Goal: Task Accomplishment & Management: Manage account settings

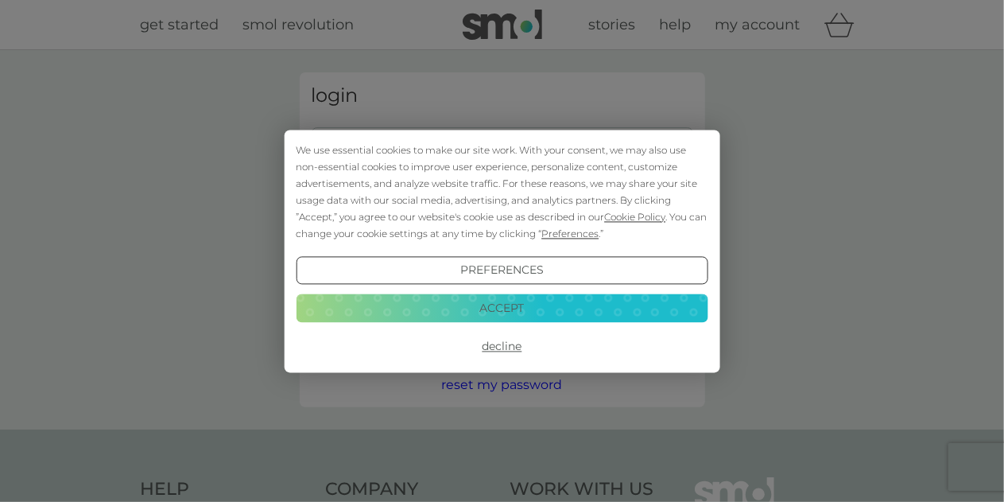
click at [511, 312] on button "Accept" at bounding box center [502, 308] width 412 height 29
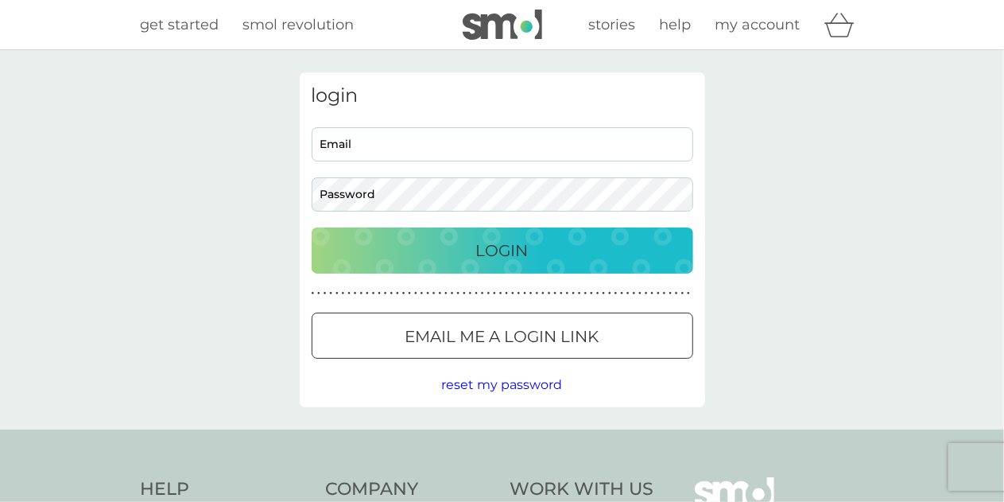
drag, startPoint x: 417, startPoint y: 167, endPoint x: 413, endPoint y: 150, distance: 17.0
click at [417, 163] on div "Email Password" at bounding box center [502, 169] width 394 height 84
click at [413, 149] on input "Email" at bounding box center [503, 144] width 382 height 34
type input "[EMAIL_ADDRESS][DOMAIN_NAME]"
click at [312, 227] on button "Login" at bounding box center [503, 250] width 382 height 46
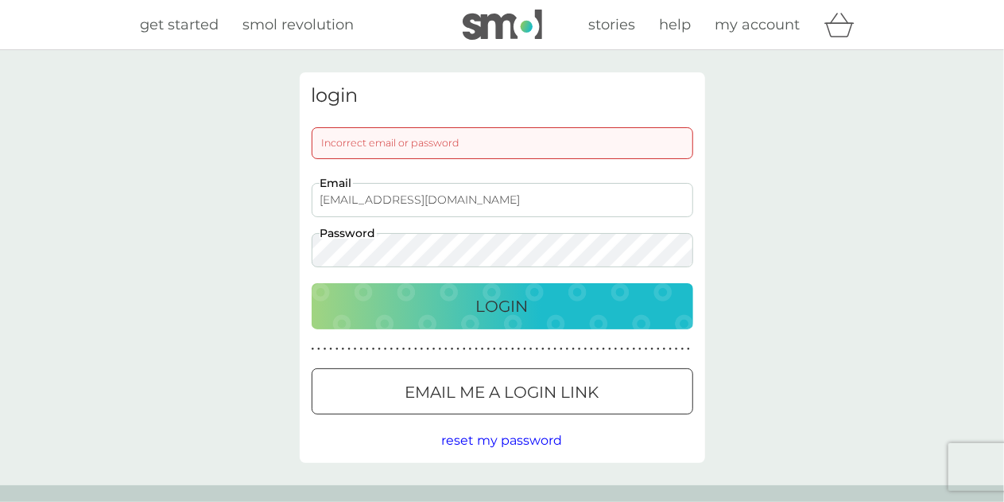
click at [312, 283] on button "Login" at bounding box center [503, 306] width 382 height 46
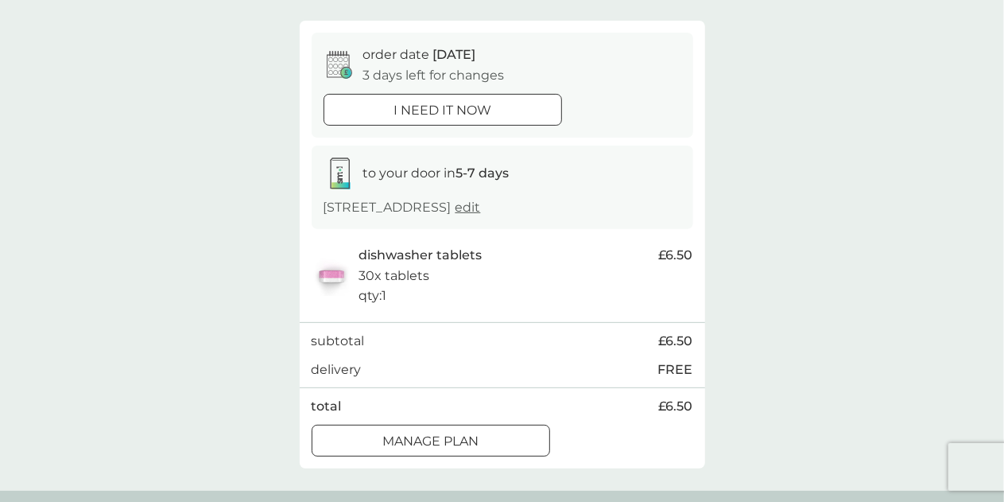
scroll to position [177, 0]
click at [456, 212] on span "edit" at bounding box center [468, 204] width 25 height 15
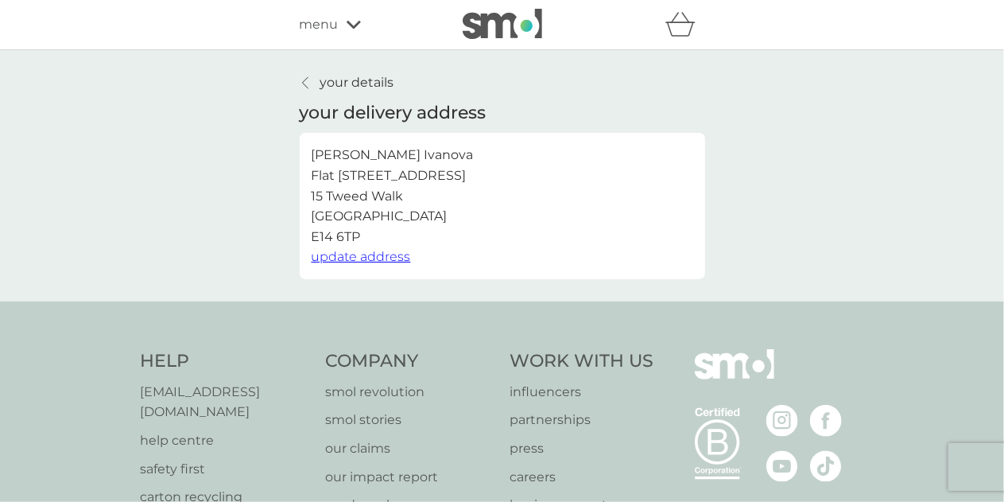
click at [351, 257] on span "update address" at bounding box center [361, 256] width 99 height 15
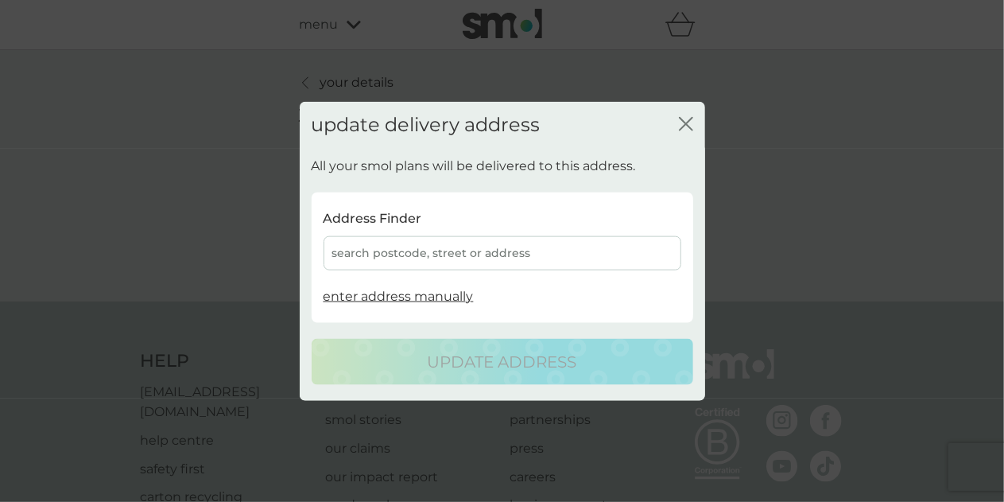
click at [413, 249] on div "search postcode, street or address" at bounding box center [503, 253] width 358 height 34
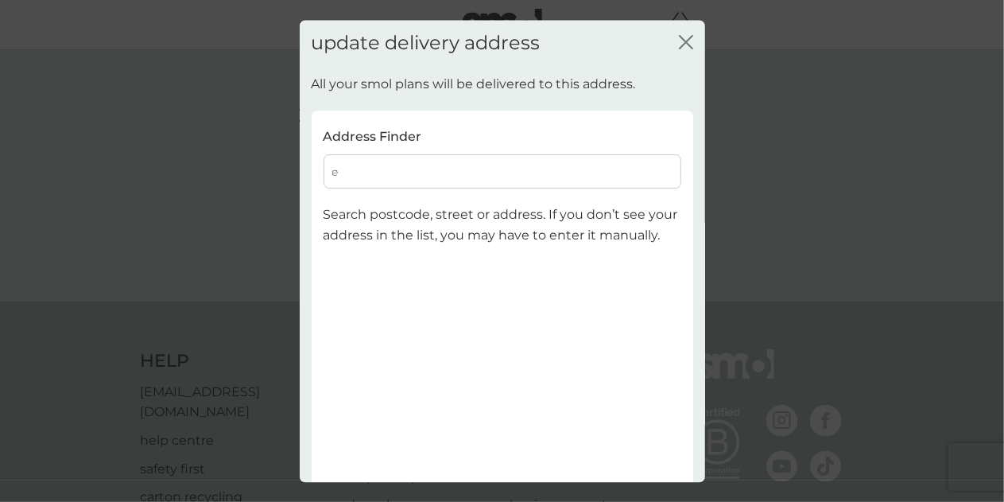
click at [379, 166] on input "e" at bounding box center [503, 172] width 358 height 34
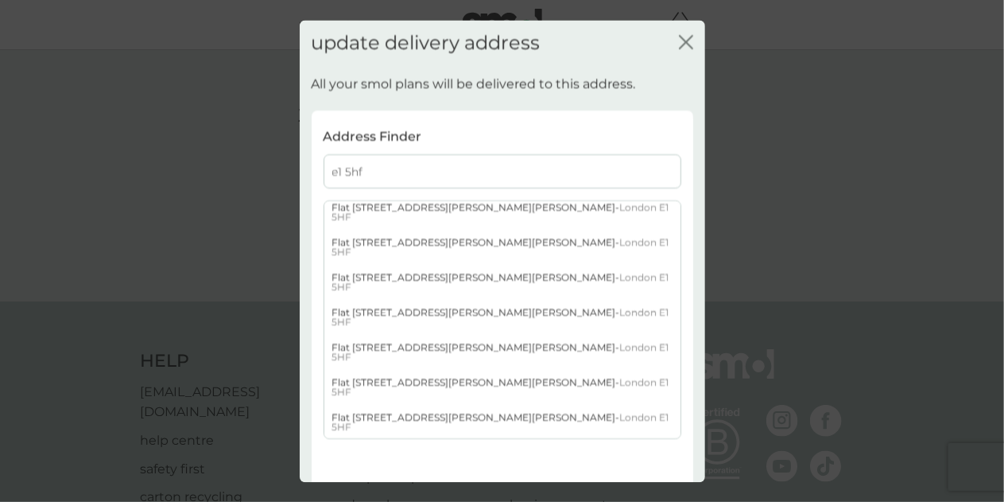
scroll to position [398, 0]
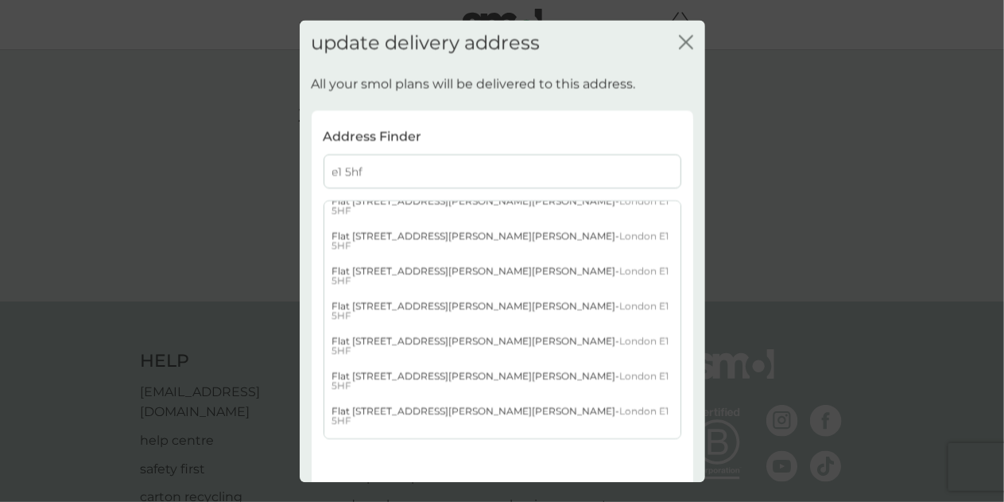
type input "e1 5hf"
click at [442, 434] on div "Flat [STREET_ADDRESS][PERSON_NAME][PERSON_NAME]" at bounding box center [502, 451] width 356 height 35
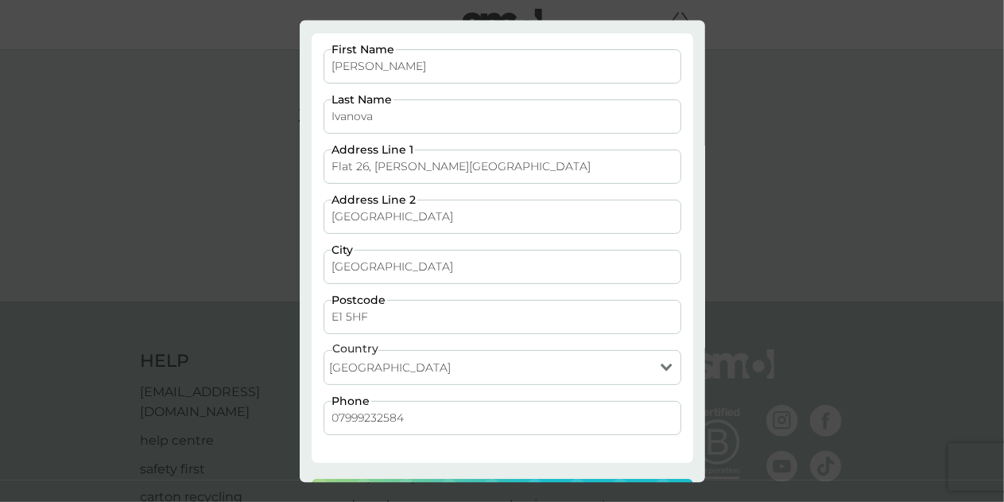
scroll to position [134, 0]
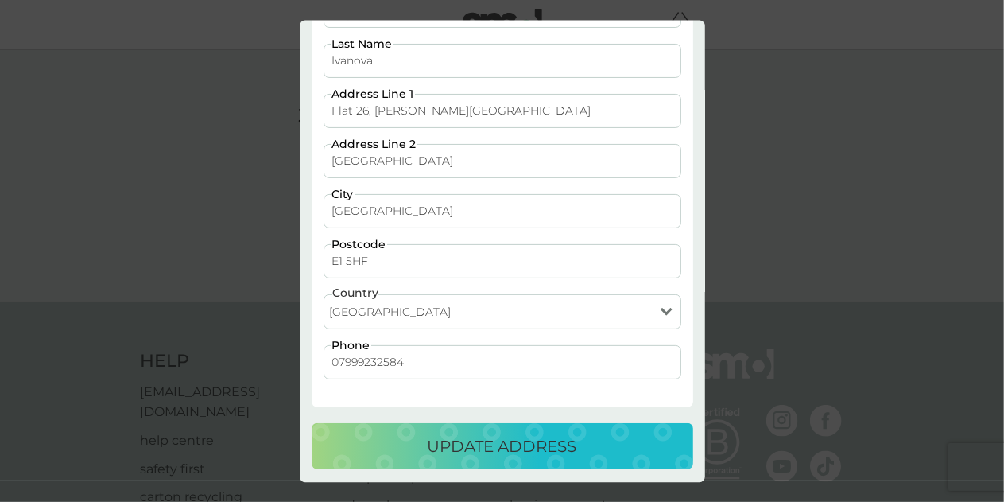
click at [589, 433] on div "update address" at bounding box center [503, 445] width 350 height 25
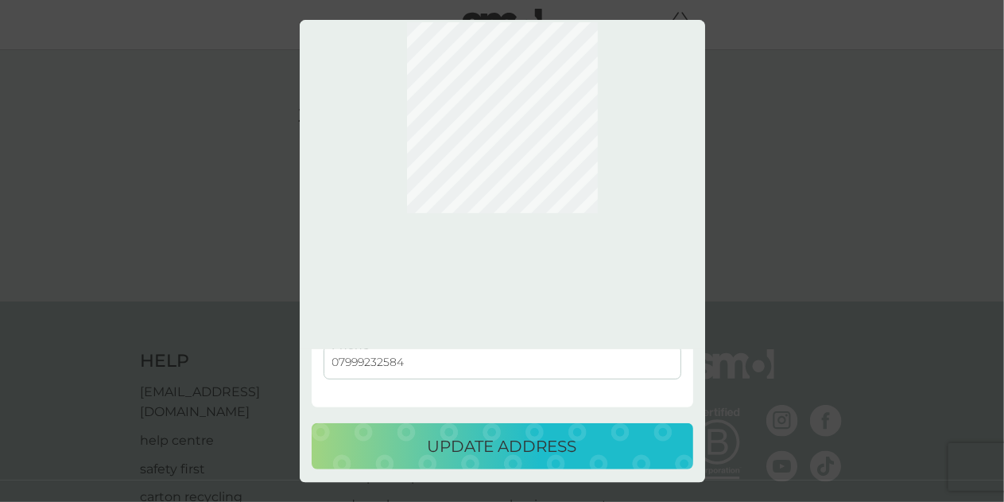
scroll to position [0, 0]
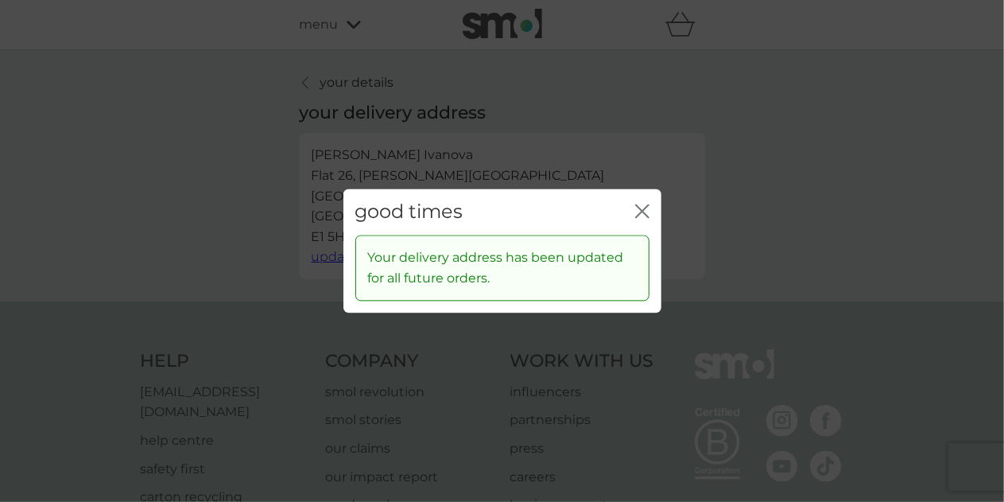
drag, startPoint x: 636, startPoint y: 208, endPoint x: 597, endPoint y: 173, distance: 52.4
click at [636, 208] on icon "close" at bounding box center [642, 211] width 14 height 14
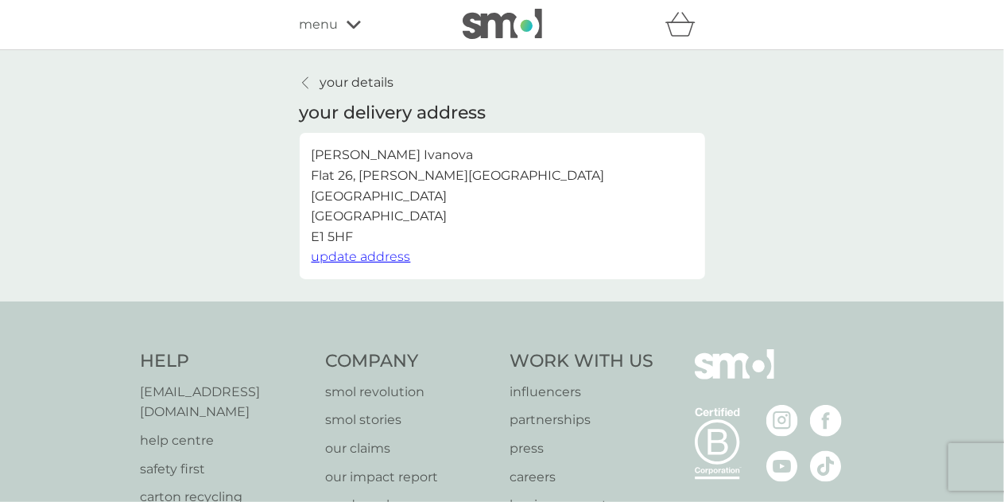
click at [349, 80] on p "your details" at bounding box center [357, 82] width 74 height 21
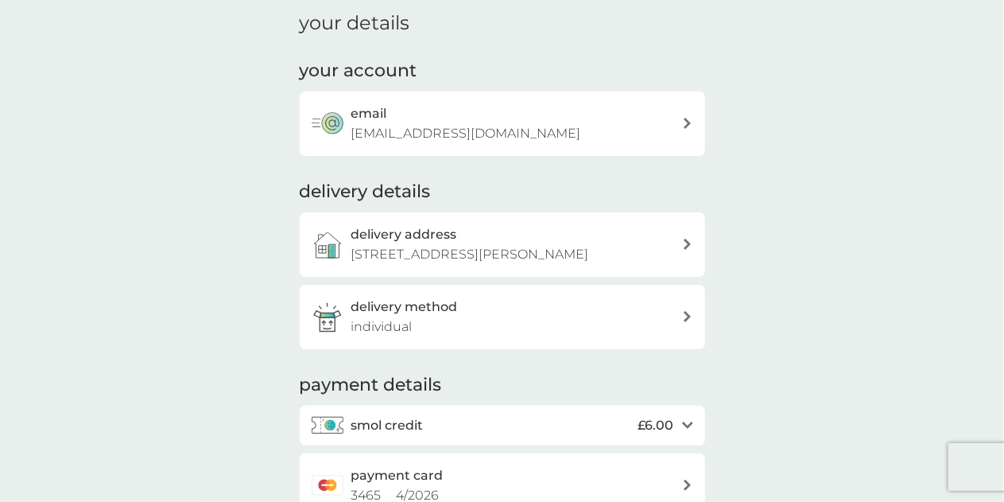
scroll to position [159, 0]
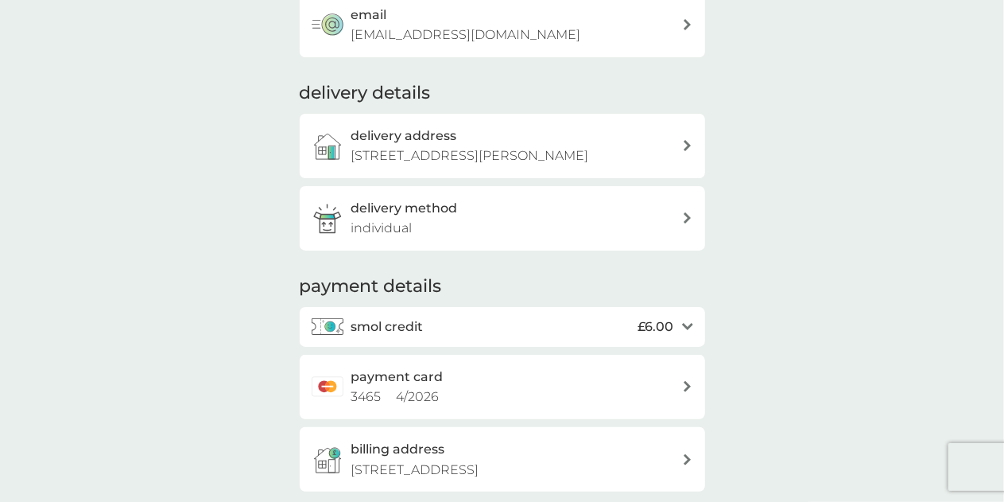
click at [506, 233] on div "delivery method individual" at bounding box center [516, 218] width 331 height 41
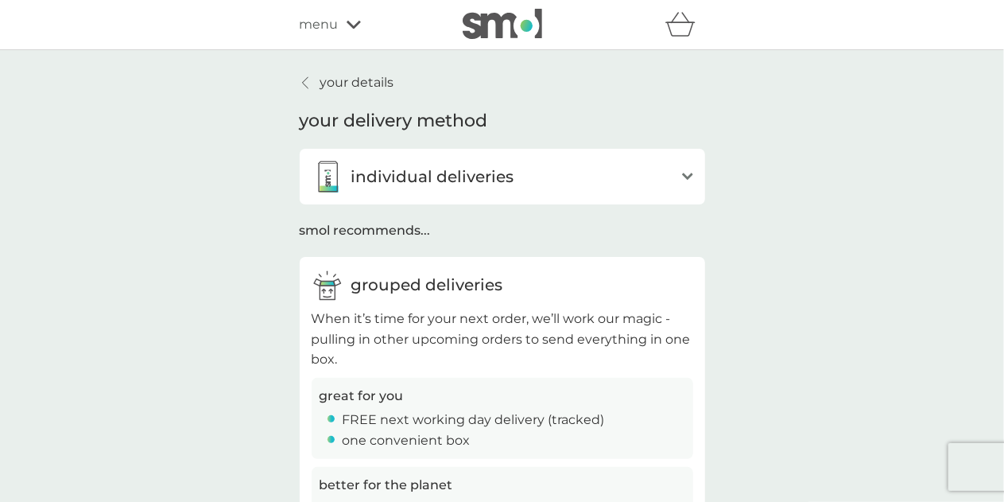
click at [526, 165] on div "individual deliveries" at bounding box center [493, 177] width 363 height 32
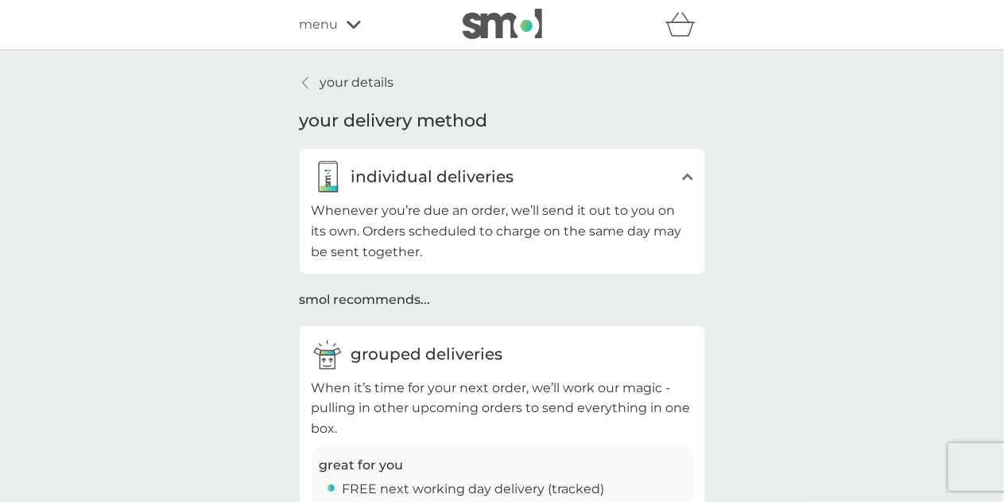
click at [526, 165] on div "individual deliveries" at bounding box center [493, 177] width 363 height 32
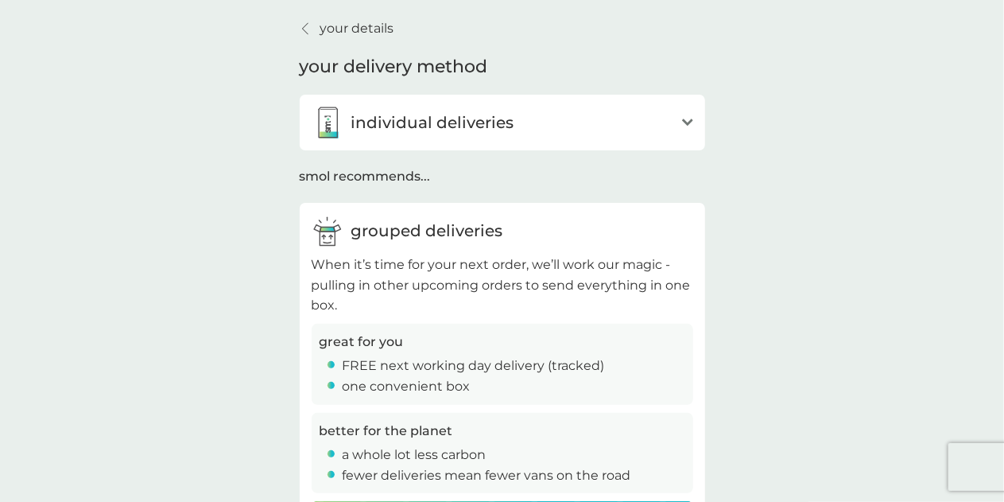
scroll to position [80, 0]
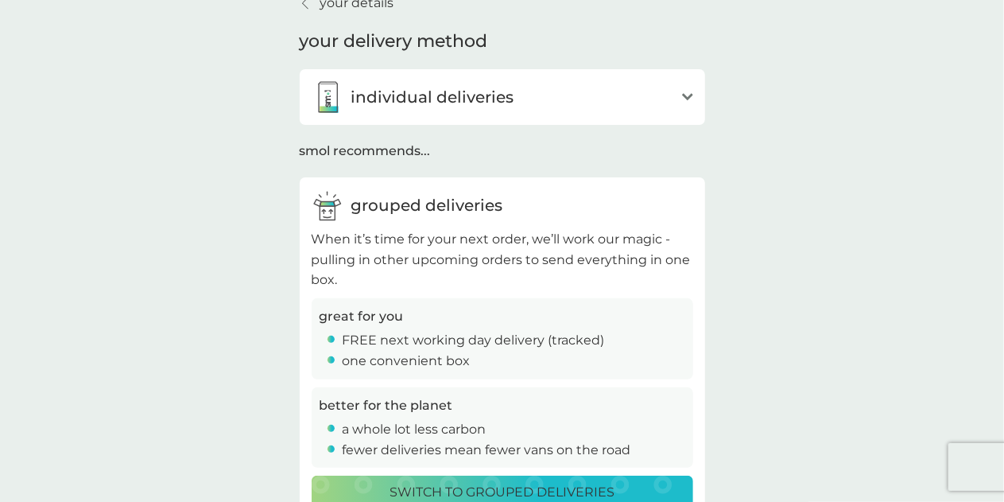
click at [369, 83] on div "individual deliveries" at bounding box center [493, 97] width 363 height 32
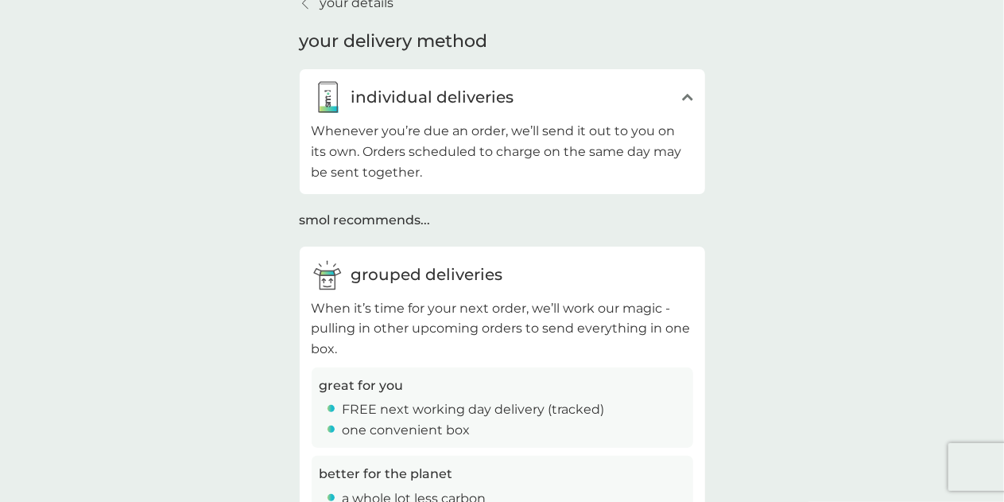
click at [359, 13] on p "your details" at bounding box center [357, 3] width 74 height 21
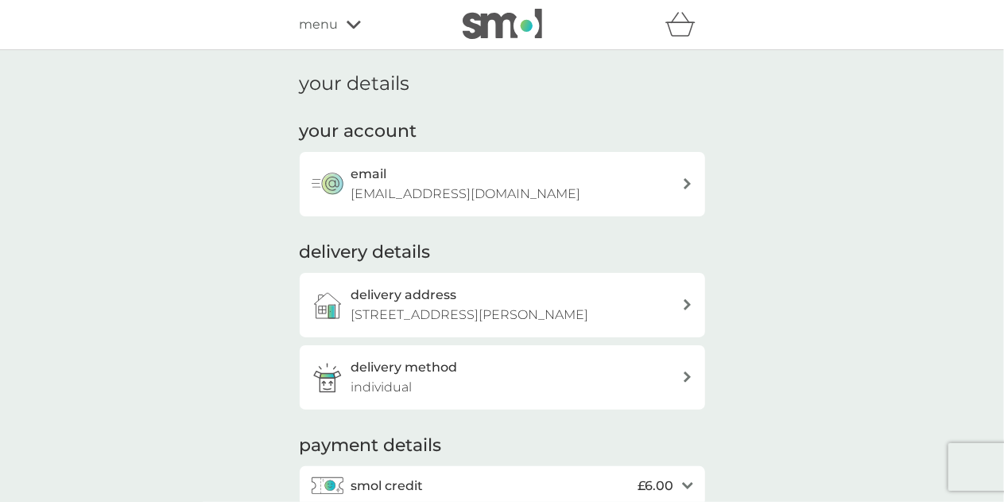
click at [348, 21] on icon at bounding box center [354, 25] width 14 height 10
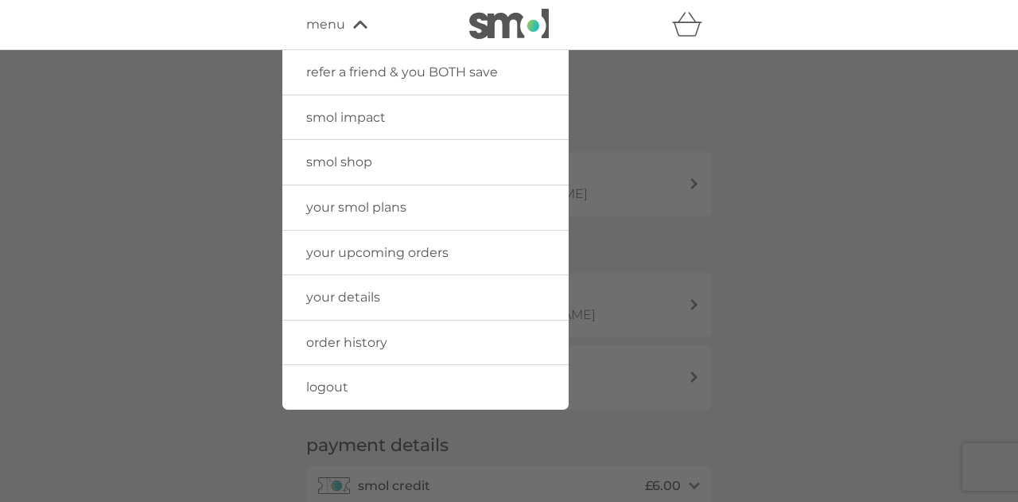
click at [510, 21] on img at bounding box center [509, 24] width 80 height 30
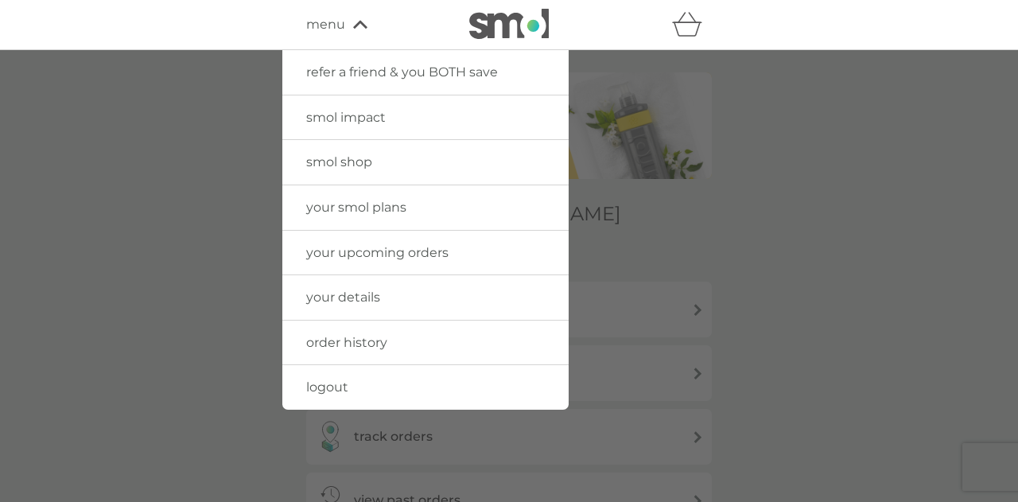
click at [140, 192] on div at bounding box center [509, 301] width 1018 height 502
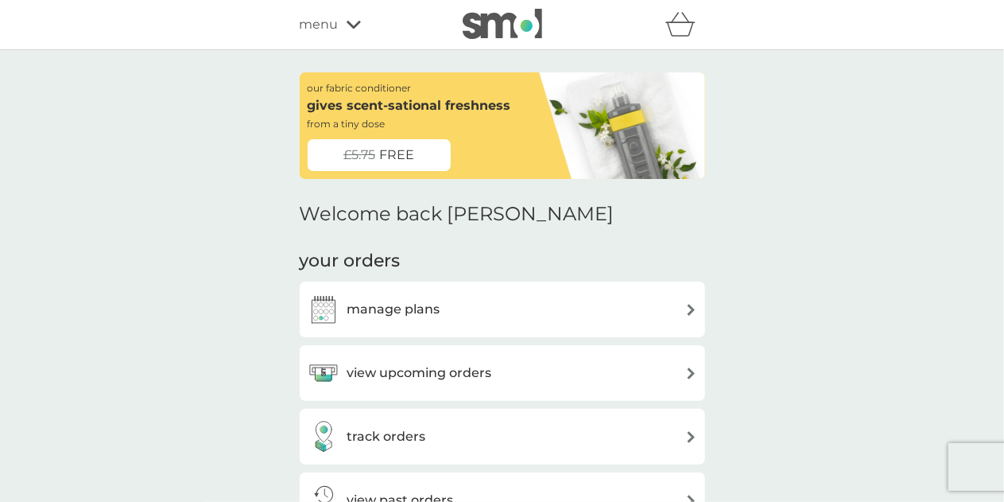
click at [482, 20] on img at bounding box center [503, 24] width 80 height 30
click at [434, 301] on h3 "manage plans" at bounding box center [393, 309] width 93 height 21
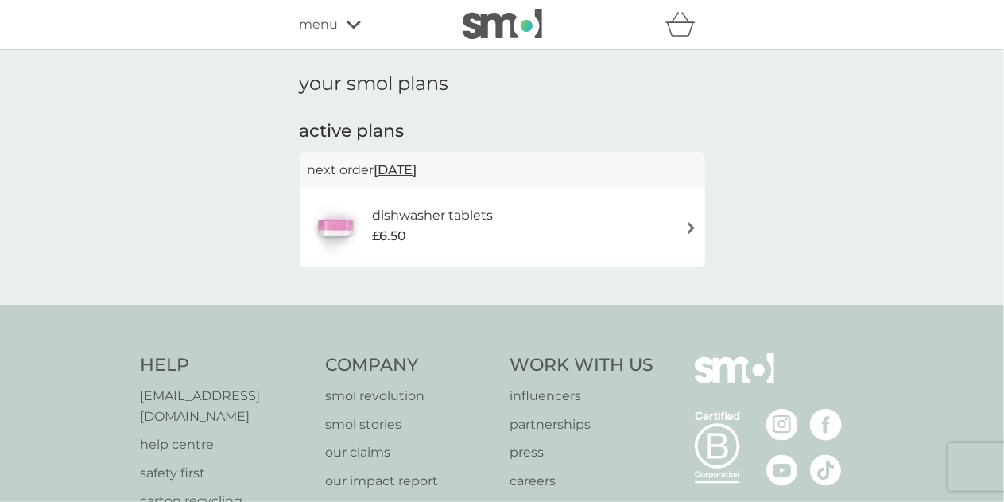
click at [413, 170] on span "[DATE]" at bounding box center [395, 169] width 43 height 31
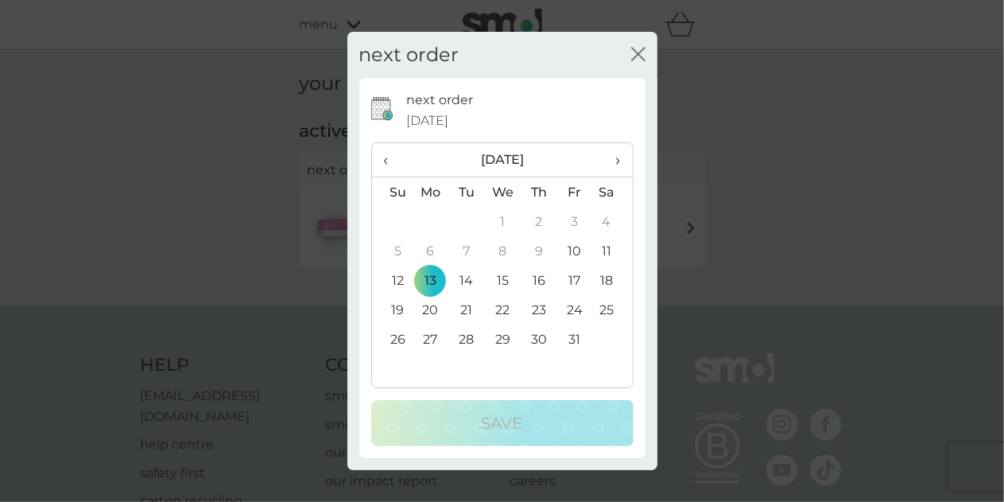
click at [620, 162] on span "›" at bounding box center [612, 159] width 16 height 33
click at [425, 280] on td "10" at bounding box center [431, 280] width 37 height 29
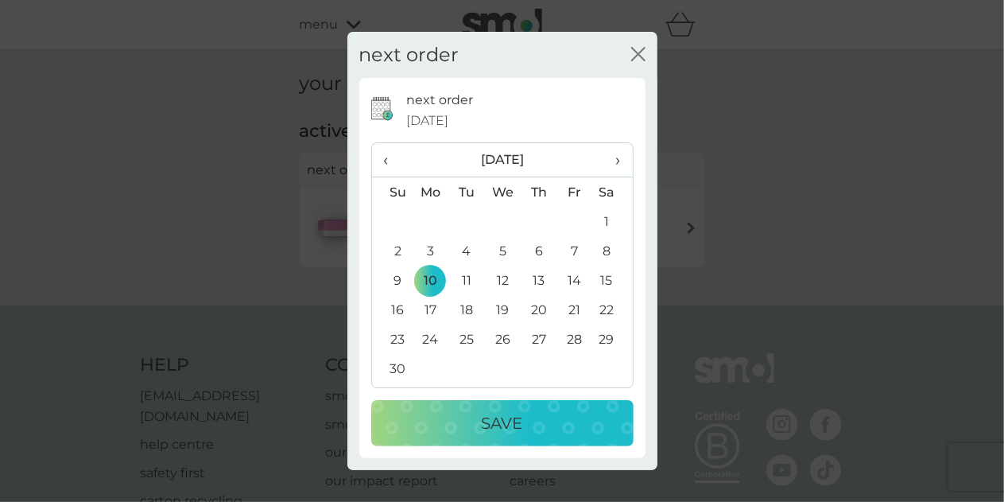
click at [514, 435] on p "Save" at bounding box center [502, 422] width 41 height 25
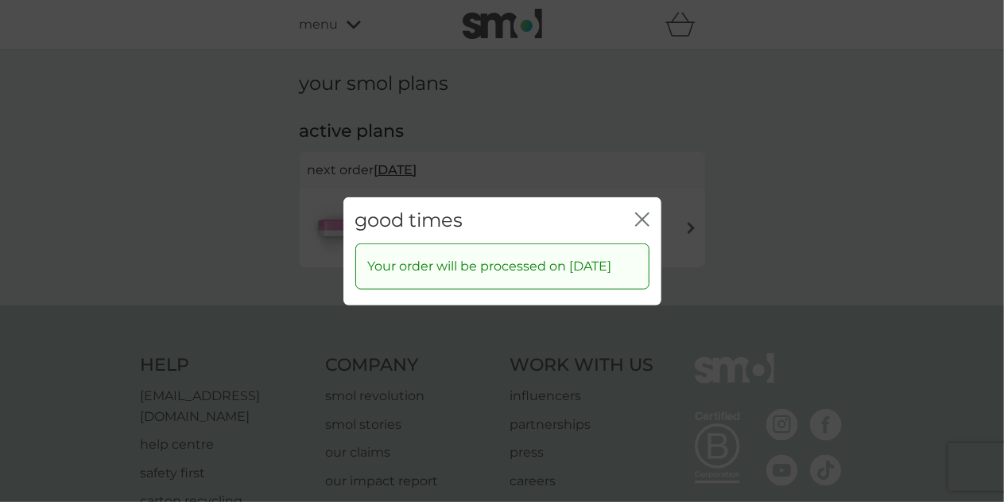
click at [649, 208] on div "good times close" at bounding box center [502, 219] width 318 height 47
click at [636, 211] on icon "close" at bounding box center [642, 218] width 14 height 14
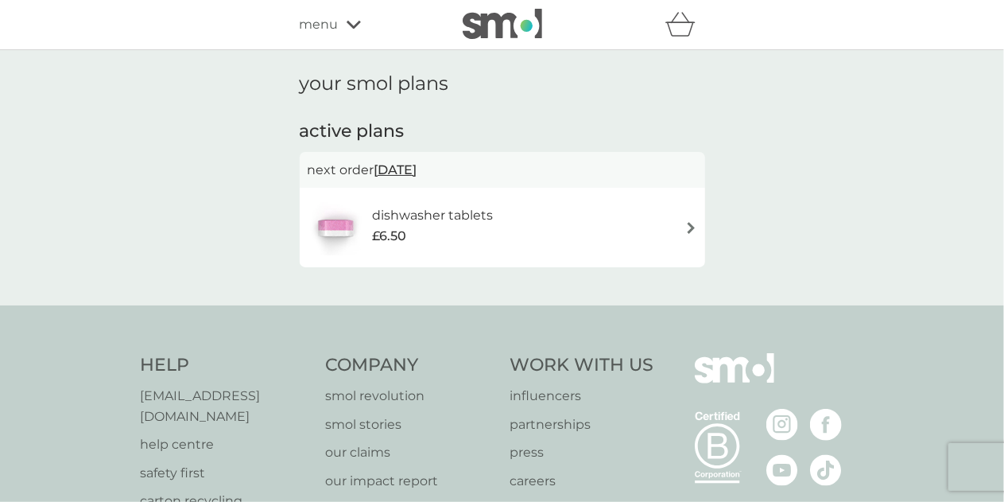
click at [505, 25] on img at bounding box center [503, 24] width 80 height 30
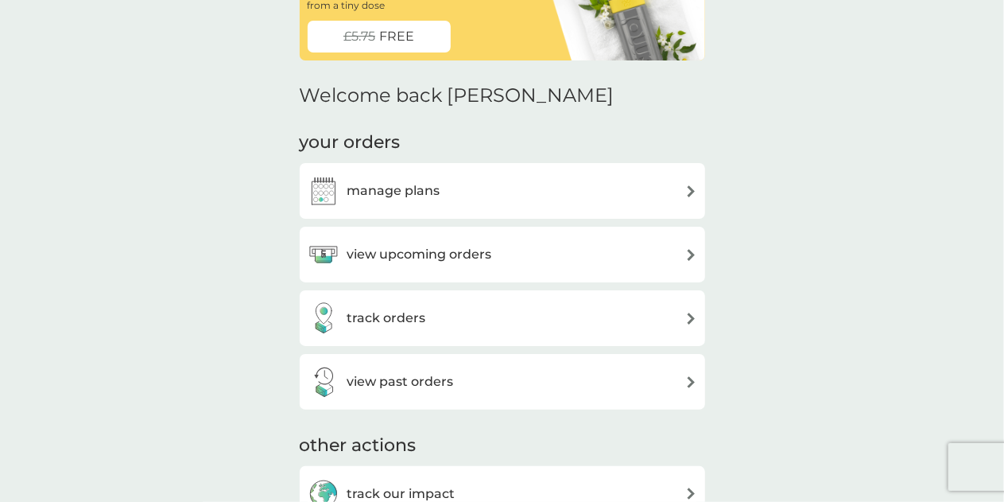
scroll to position [137, 0]
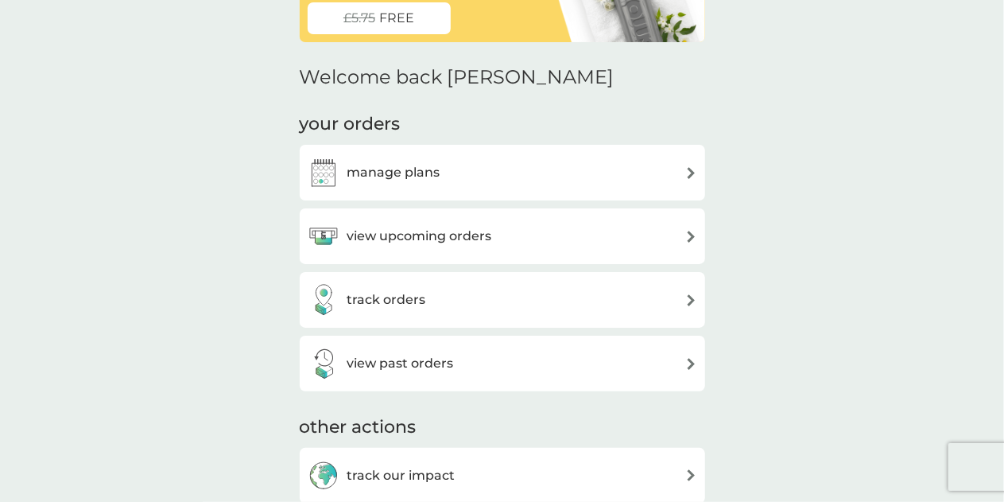
click at [425, 172] on h3 "manage plans" at bounding box center [393, 172] width 93 height 21
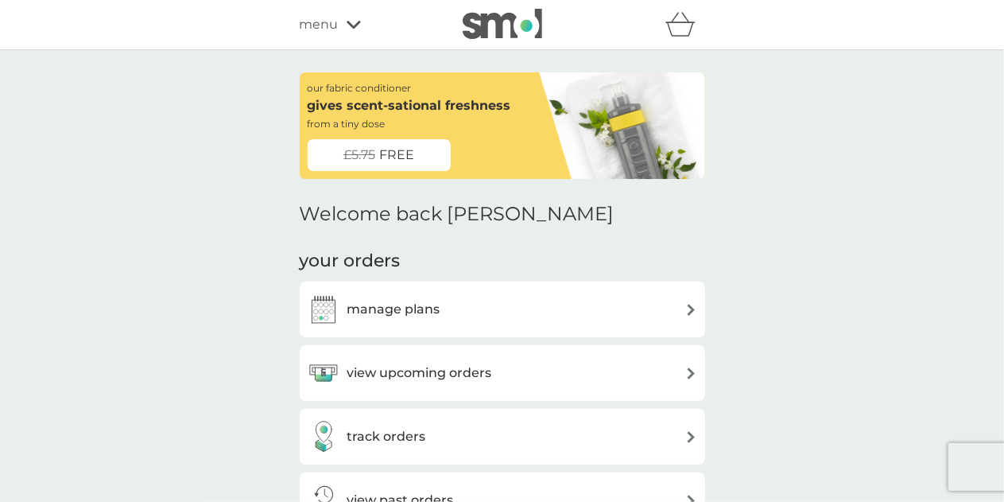
scroll to position [137, 0]
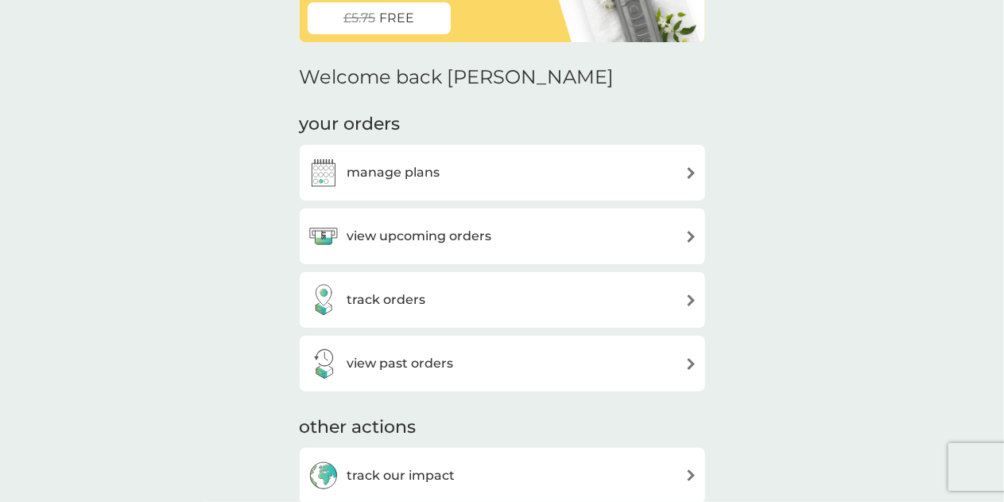
click at [447, 235] on h3 "view upcoming orders" at bounding box center [419, 236] width 145 height 21
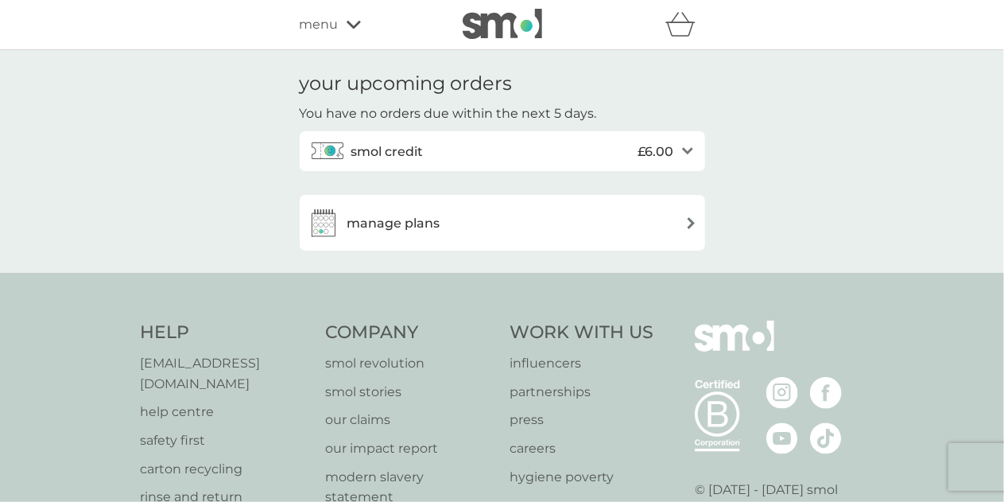
click at [427, 153] on div "smol credit £6.00" at bounding box center [512, 151] width 323 height 32
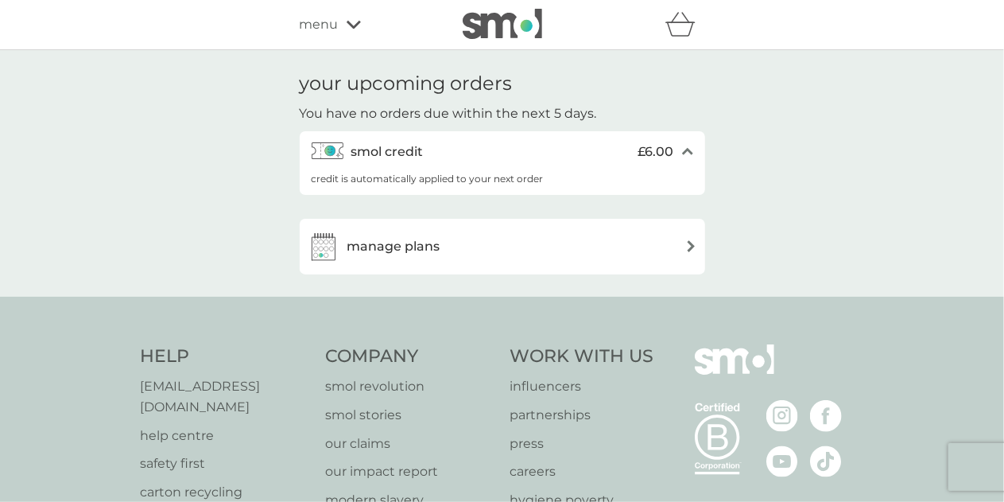
click at [509, 32] on img at bounding box center [503, 24] width 80 height 30
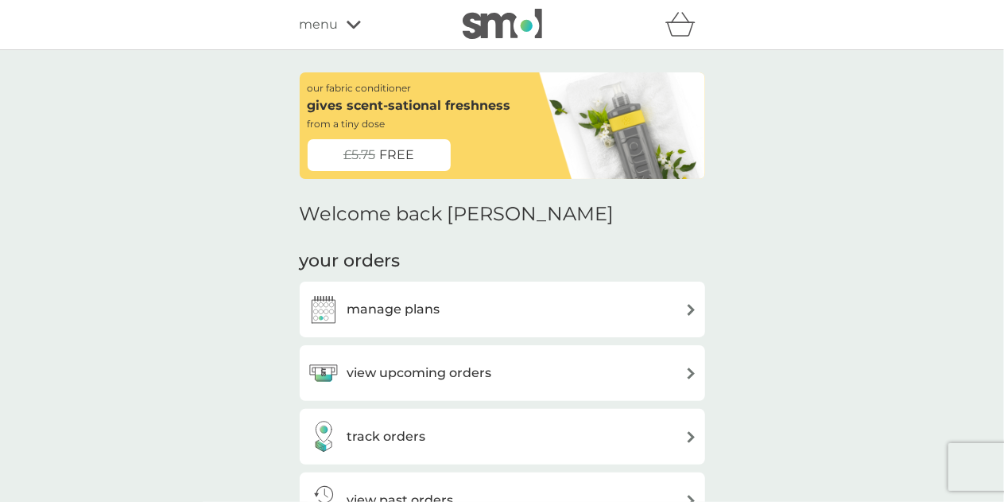
click at [335, 19] on span "menu" at bounding box center [319, 24] width 39 height 21
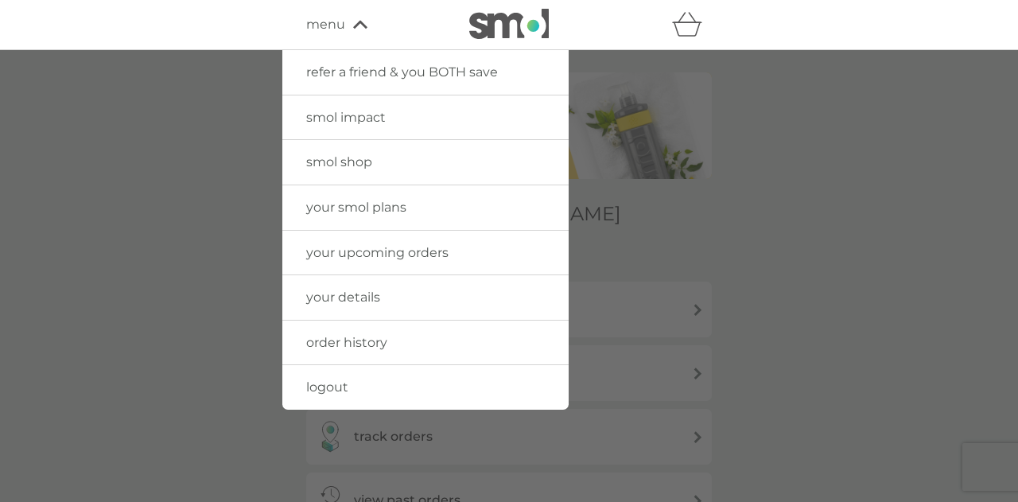
click at [340, 159] on span "smol shop" at bounding box center [339, 161] width 66 height 15
